Goal: Task Accomplishment & Management: Manage account settings

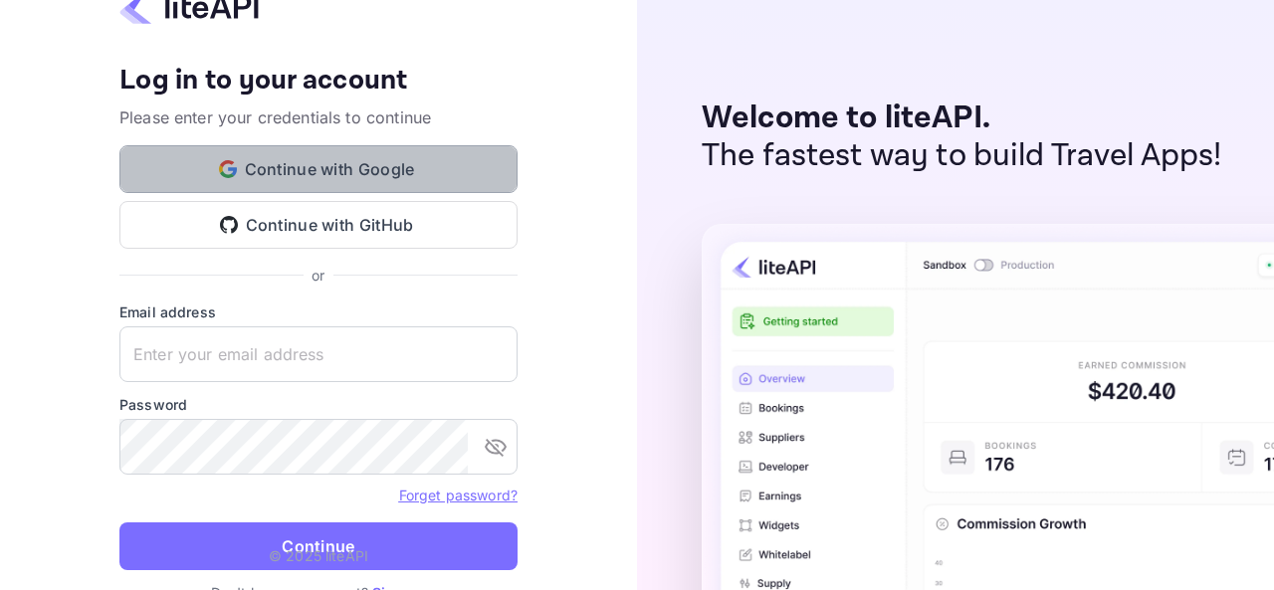
click at [435, 173] on button "Continue with Google" at bounding box center [318, 169] width 398 height 48
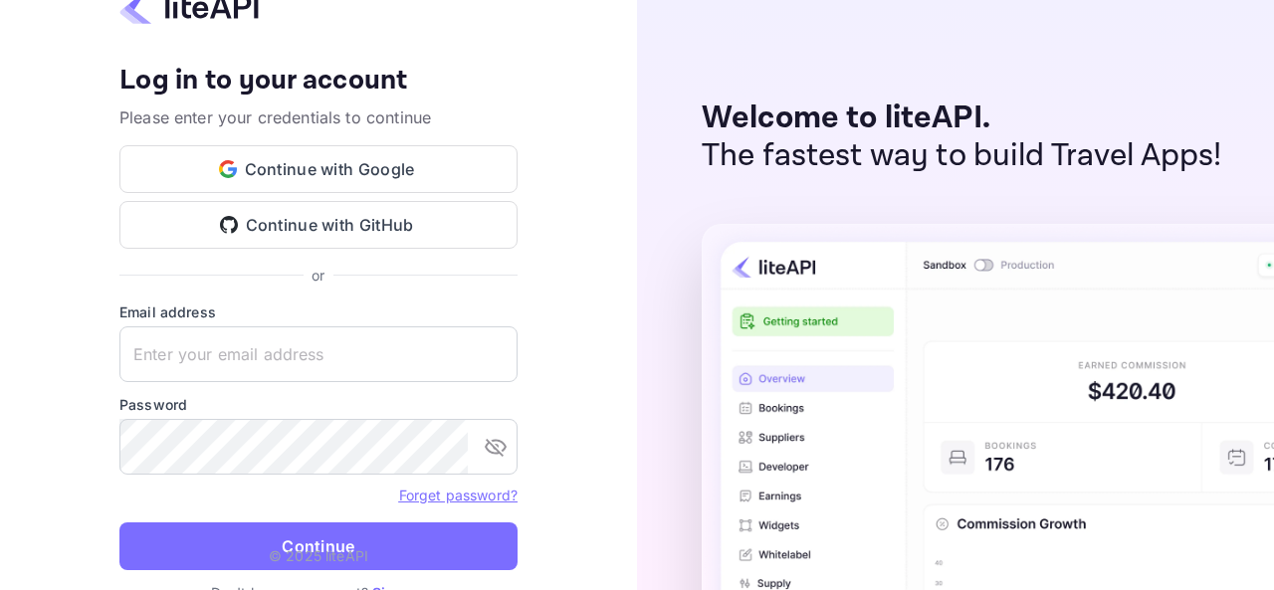
click at [63, 136] on div "Your account has been created successfully, a confirmation link has been sent t…" at bounding box center [318, 295] width 637 height 590
click at [276, 159] on button "Continue with Google" at bounding box center [318, 169] width 398 height 48
click at [432, 500] on link "Forget password?" at bounding box center [458, 495] width 118 height 17
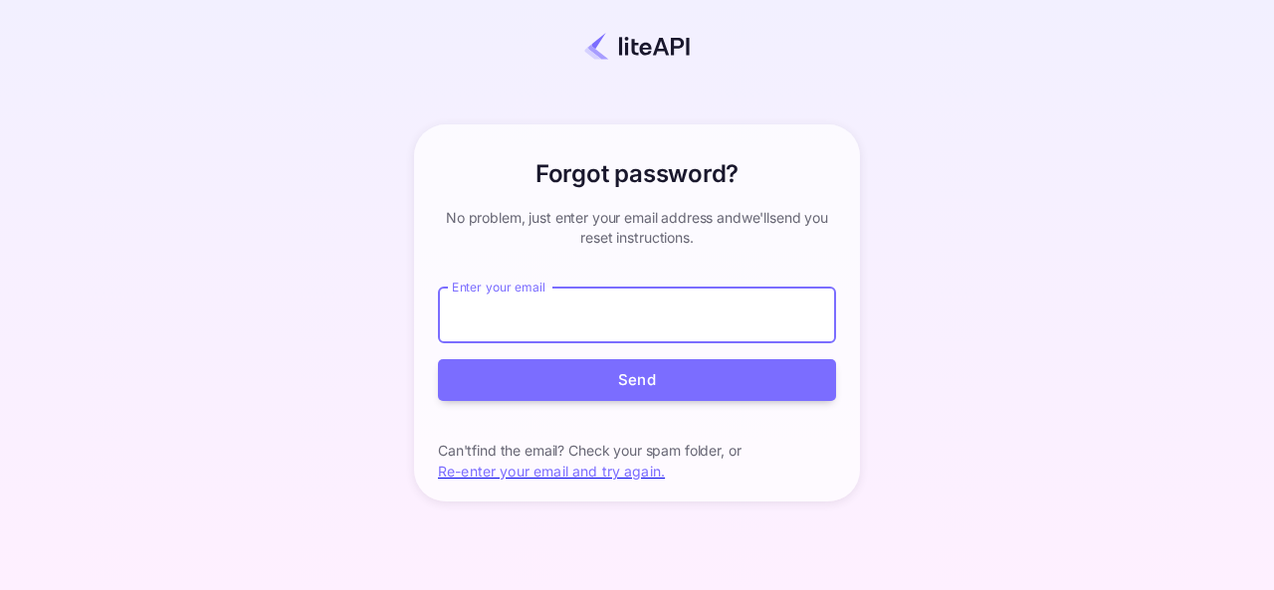
click at [502, 322] on input "Enter your email" at bounding box center [637, 316] width 398 height 56
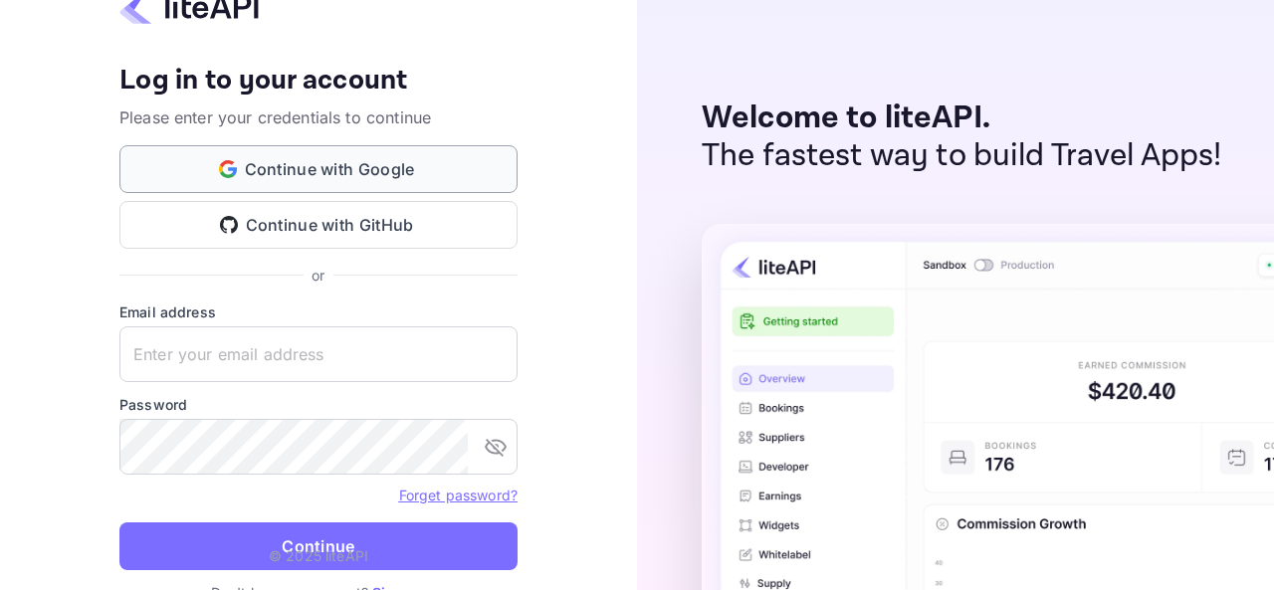
click at [363, 186] on button "Continue with Google" at bounding box center [318, 169] width 398 height 48
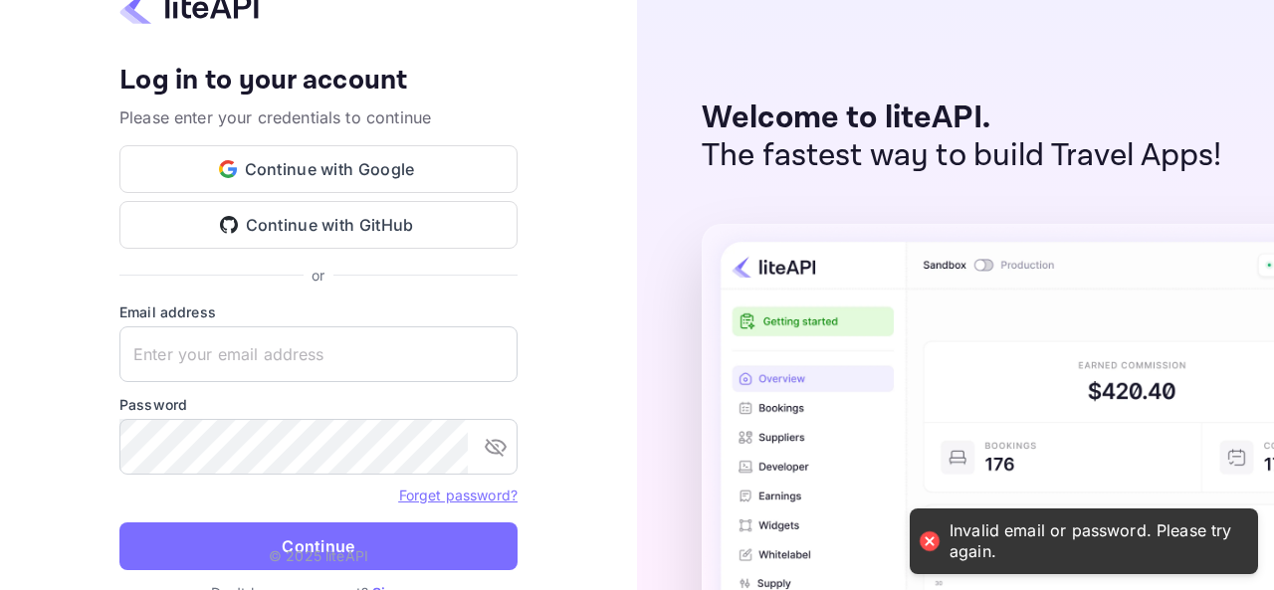
click at [1084, 524] on div "Invalid email or password. Please try again." at bounding box center [1093, 541] width 289 height 42
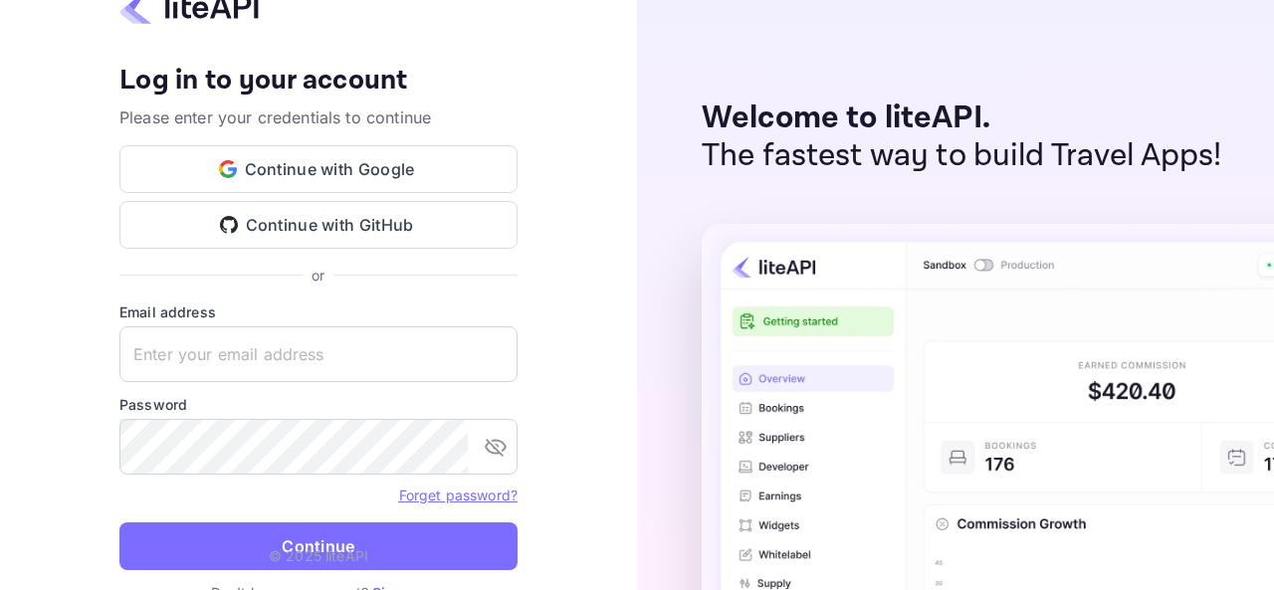
click at [478, 501] on link "Forget password?" at bounding box center [458, 495] width 118 height 17
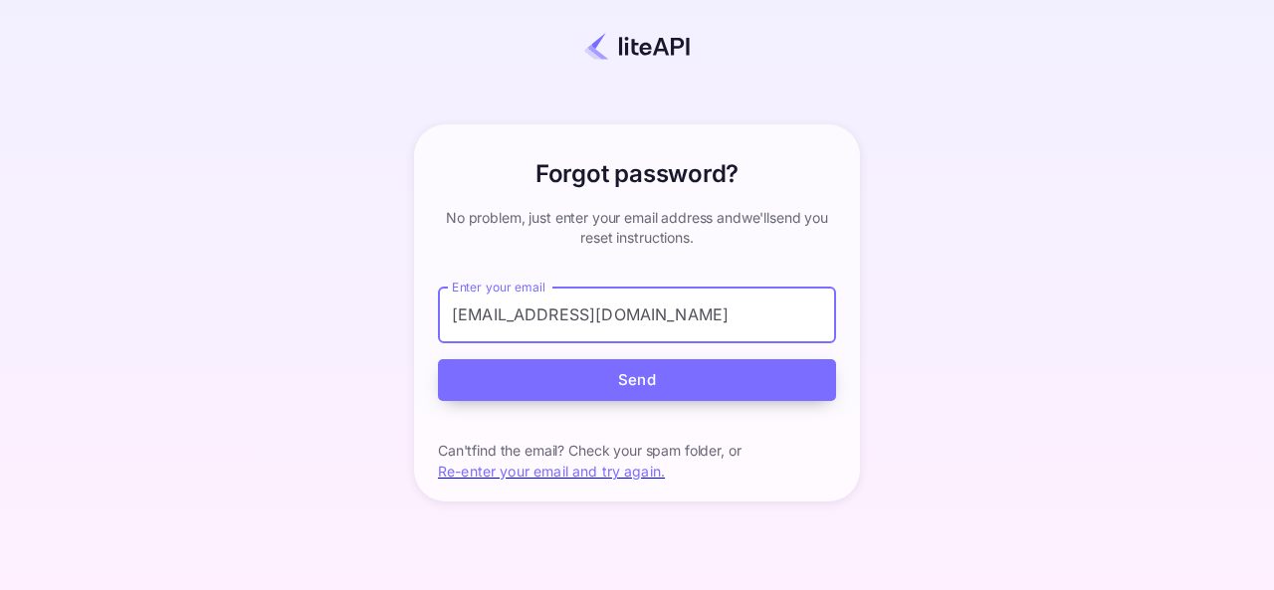
type input "m.tafjouti@nuitee.com"
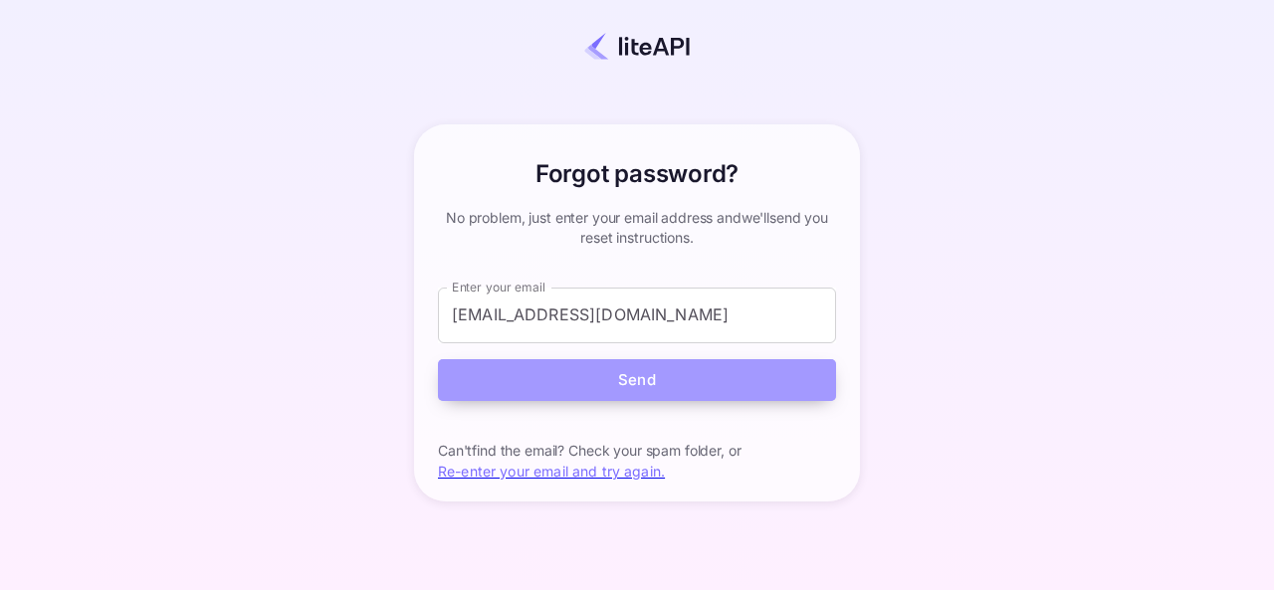
click at [705, 393] on button "Send" at bounding box center [637, 380] width 398 height 43
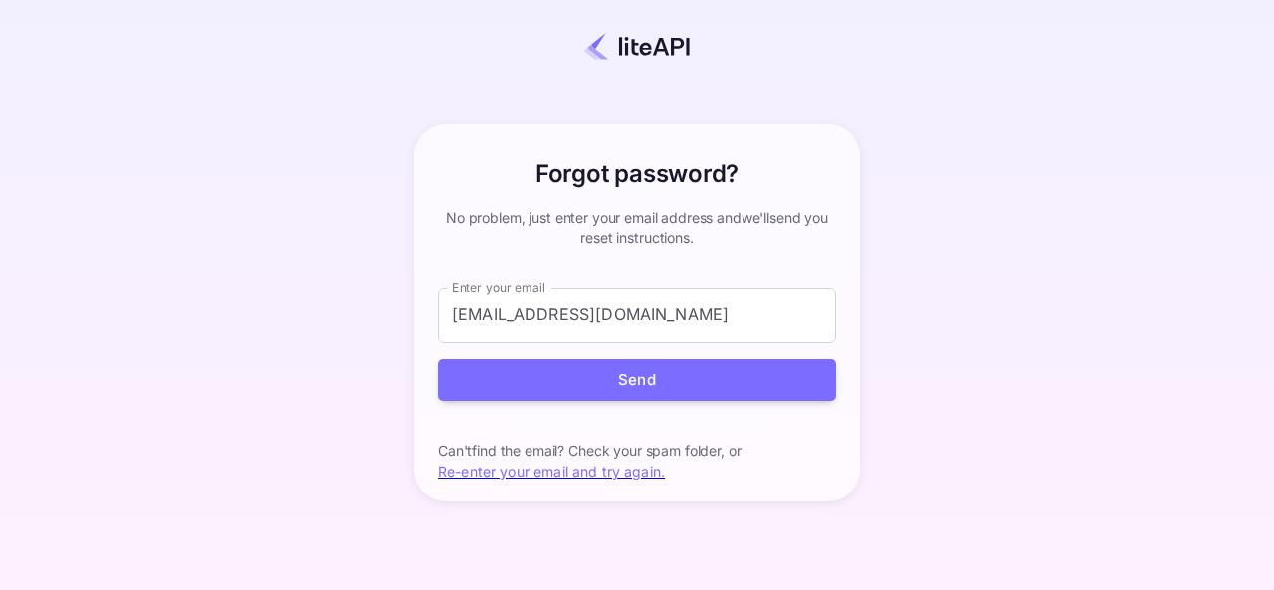
click at [1141, 89] on div "Forgot password? your account has been created successfully, a confirmation lin…" at bounding box center [637, 313] width 1098 height 504
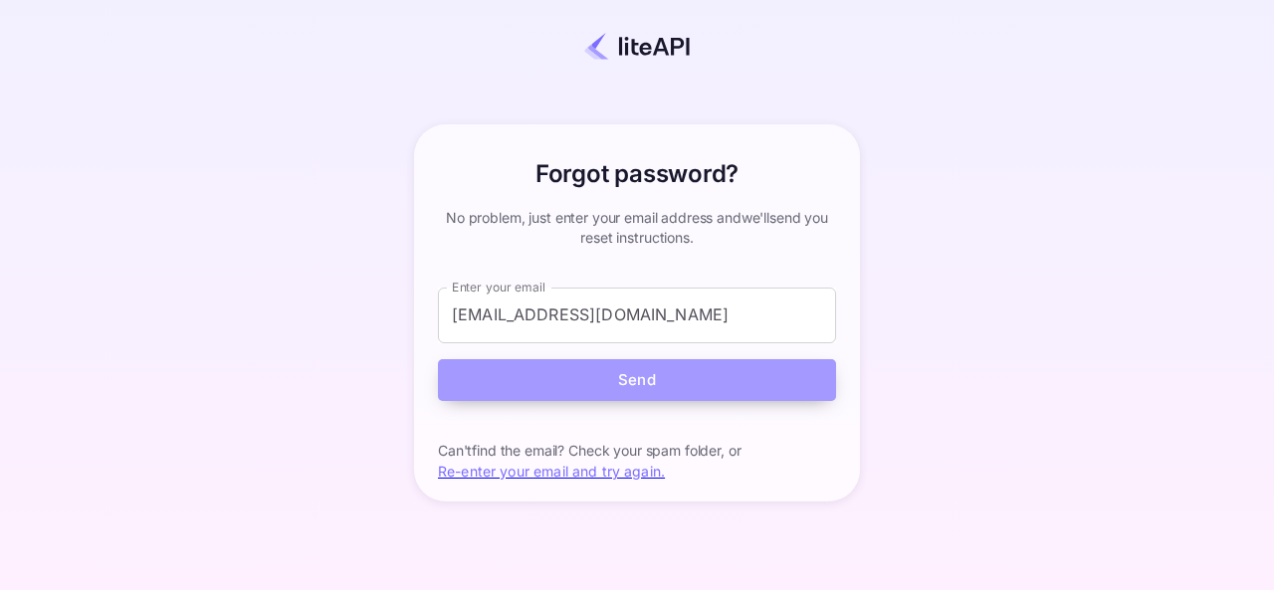
click at [745, 375] on button "Send" at bounding box center [637, 380] width 398 height 43
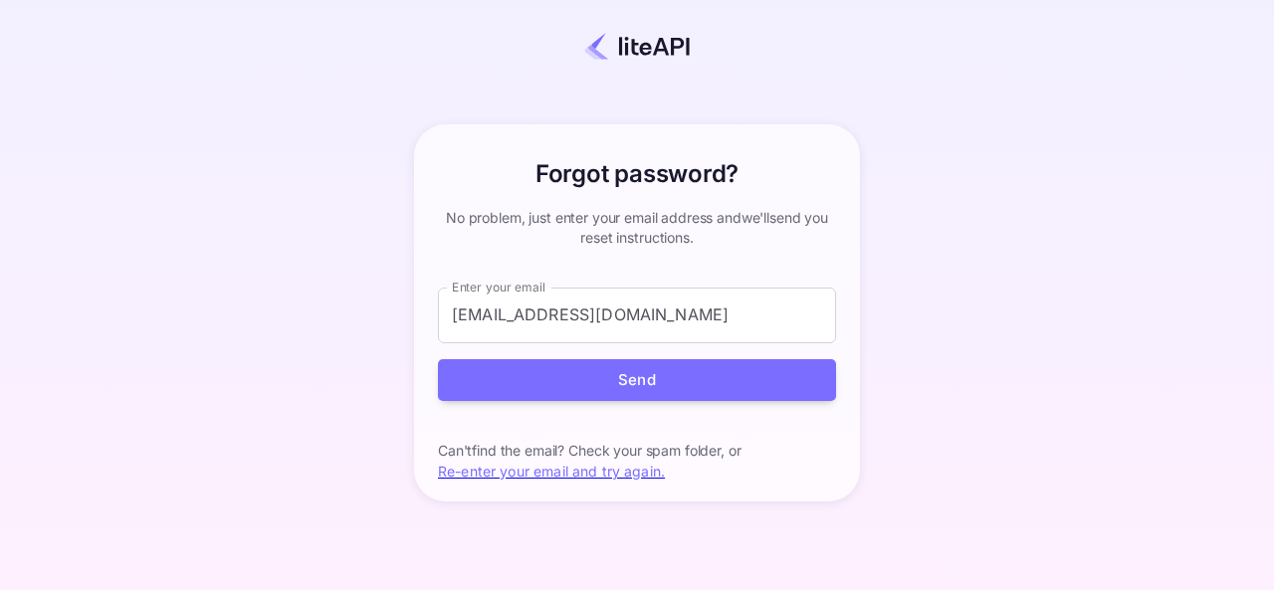
click at [617, 469] on link "Re-enter your email and try again." at bounding box center [551, 471] width 227 height 17
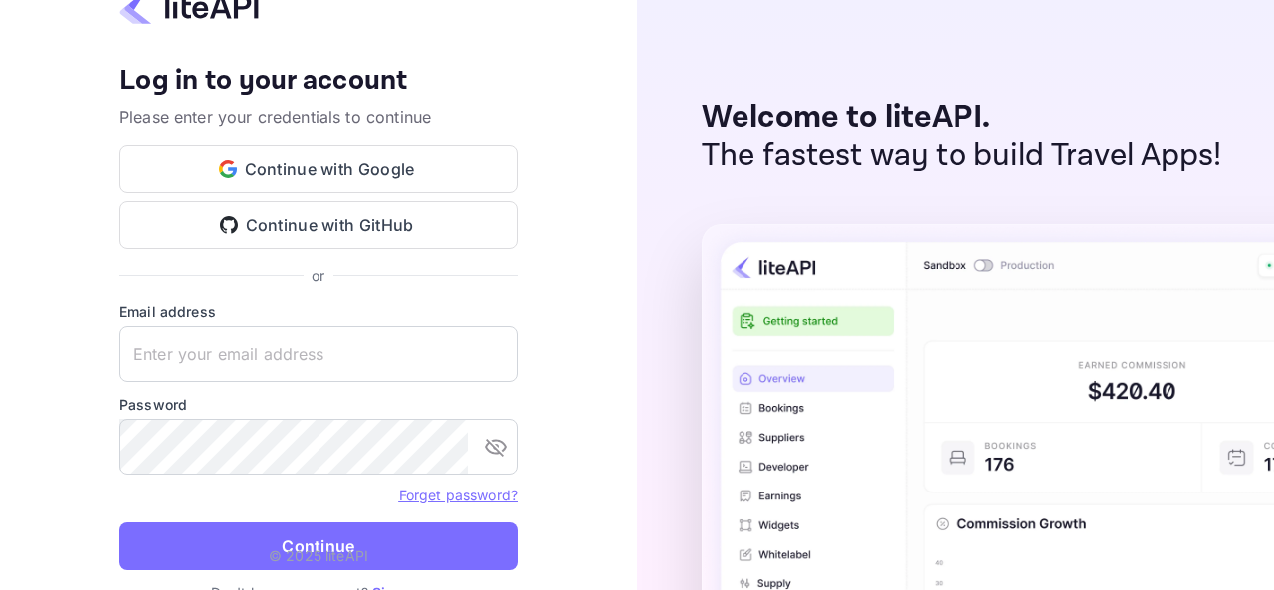
click at [617, 469] on div "Your account has been created successfully, a confirmation link has been sent t…" at bounding box center [318, 295] width 637 height 590
click at [686, 79] on div "Welcome to liteAPI. The fastest way to build Travel Apps!" at bounding box center [955, 295] width 637 height 590
